Goal: Contribute content: Add original content to the website for others to see

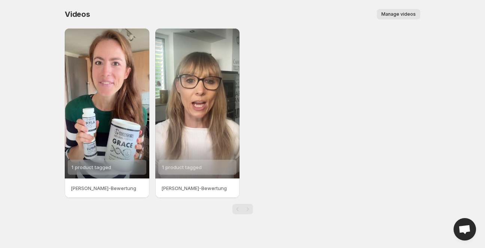
click at [414, 11] on button "Manage videos" at bounding box center [398, 14] width 43 height 10
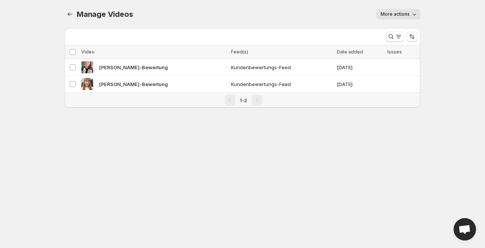
click at [403, 12] on span "More actions" at bounding box center [394, 14] width 29 height 6
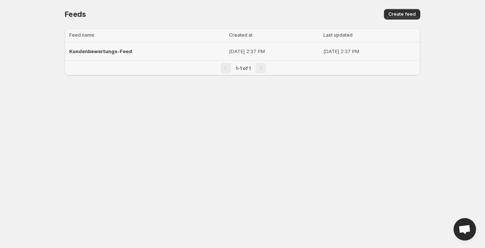
click at [98, 51] on span "Kundenbewertungs-Feed" at bounding box center [100, 51] width 63 height 6
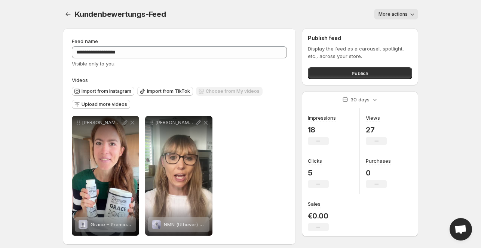
scroll to position [6, 0]
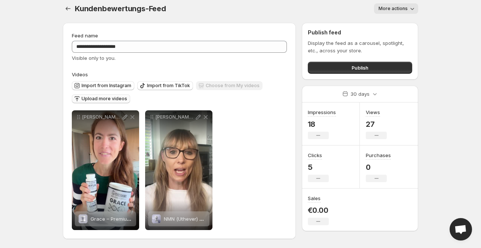
click at [113, 99] on span "Upload more videos" at bounding box center [105, 99] width 46 height 6
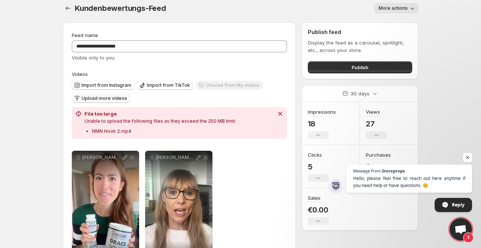
scroll to position [46, 0]
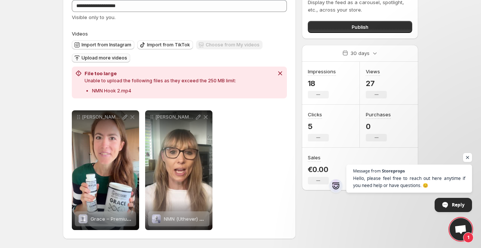
click at [100, 59] on span "Upload more videos" at bounding box center [105, 58] width 46 height 6
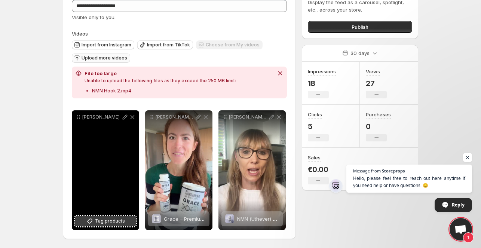
click at [109, 220] on span "Tag products" at bounding box center [110, 220] width 30 height 7
click at [123, 116] on icon at bounding box center [124, 116] width 7 height 7
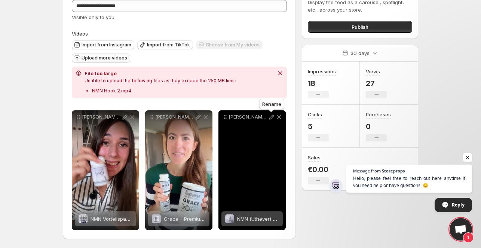
click at [269, 119] on icon at bounding box center [271, 117] width 5 height 5
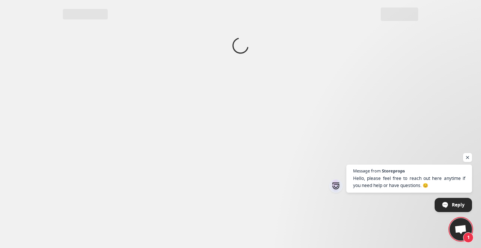
scroll to position [0, 0]
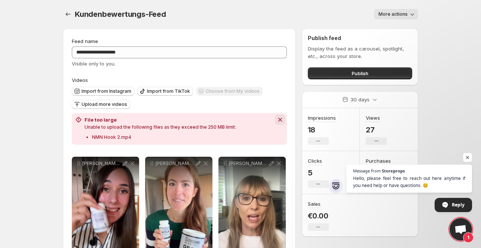
click at [282, 122] on icon "Dismiss notification" at bounding box center [280, 120] width 4 height 4
